Goal: Task Accomplishment & Management: Manage account settings

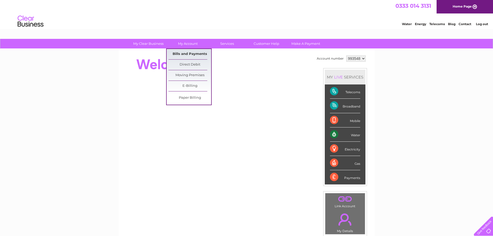
click at [190, 55] on link "Bills and Payments" at bounding box center [190, 54] width 43 height 10
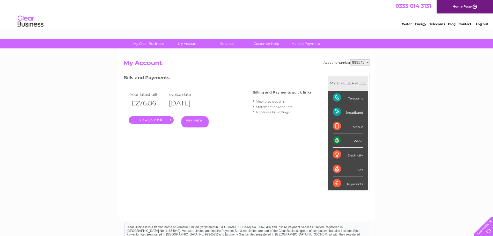
click at [156, 118] on link "." at bounding box center [151, 120] width 45 height 8
